Goal: Check status

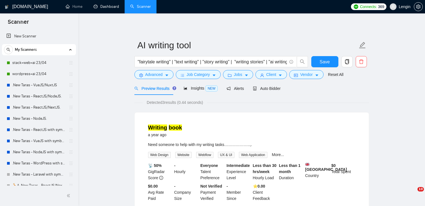
click at [118, 6] on link "Dashboard" at bounding box center [106, 6] width 25 height 5
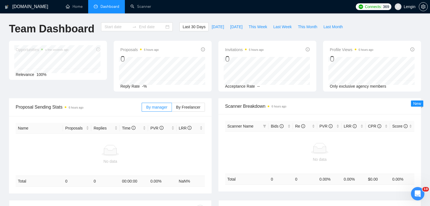
type input "[DATE]"
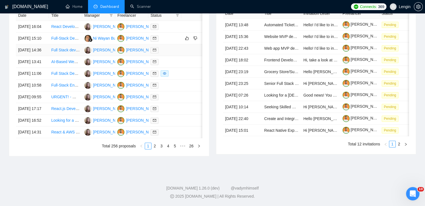
scroll to position [252, 0]
click at [155, 149] on link "2" at bounding box center [155, 146] width 6 height 6
click at [162, 149] on link "3" at bounding box center [162, 146] width 6 height 6
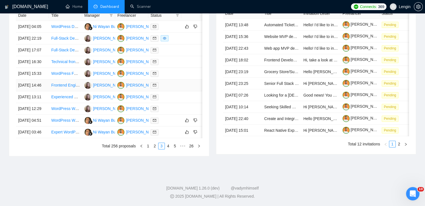
scroll to position [266, 0]
click at [149, 149] on link "1" at bounding box center [148, 146] width 6 height 6
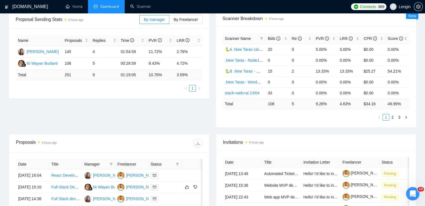
scroll to position [0, 0]
